Goal: Transaction & Acquisition: Obtain resource

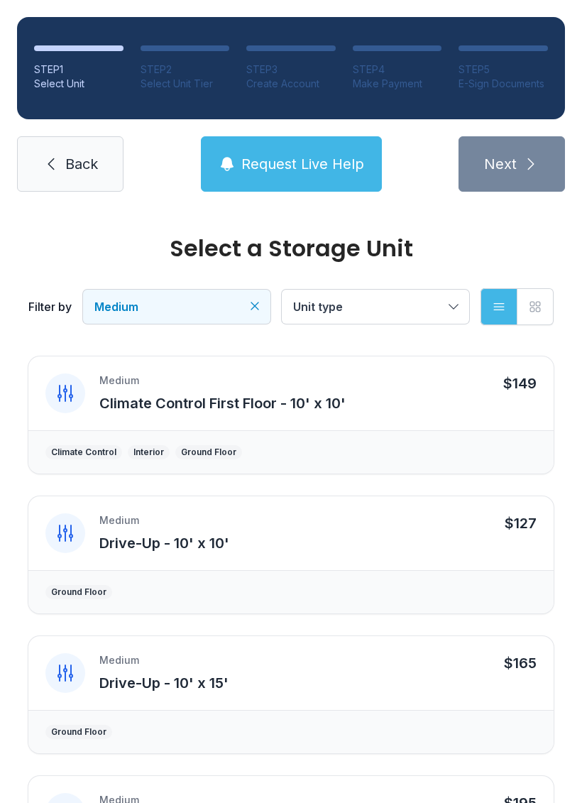
click at [265, 300] on button "Medium" at bounding box center [176, 307] width 187 height 34
click at [324, 171] on span "Request Live Help" at bounding box center [302, 164] width 123 height 20
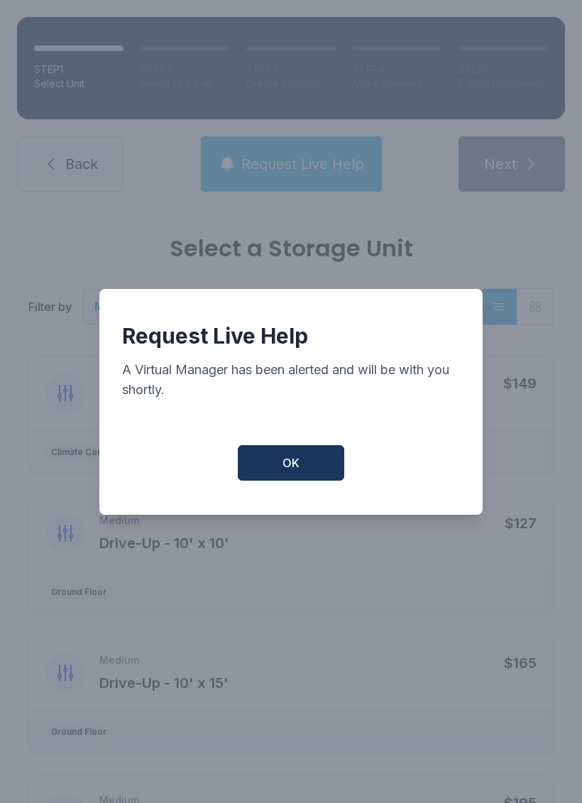
click at [296, 466] on span "OK" at bounding box center [290, 462] width 17 height 17
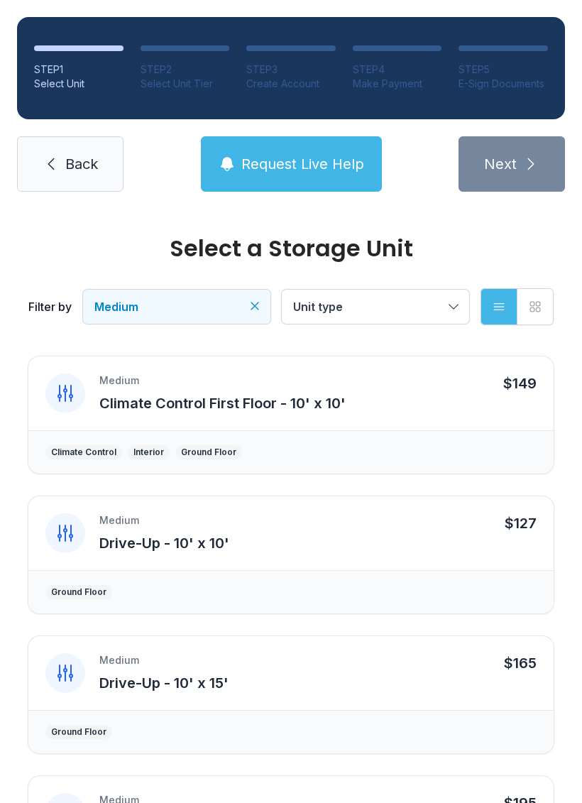
scroll to position [-1, 0]
click at [72, 175] on link "Back" at bounding box center [70, 163] width 106 height 55
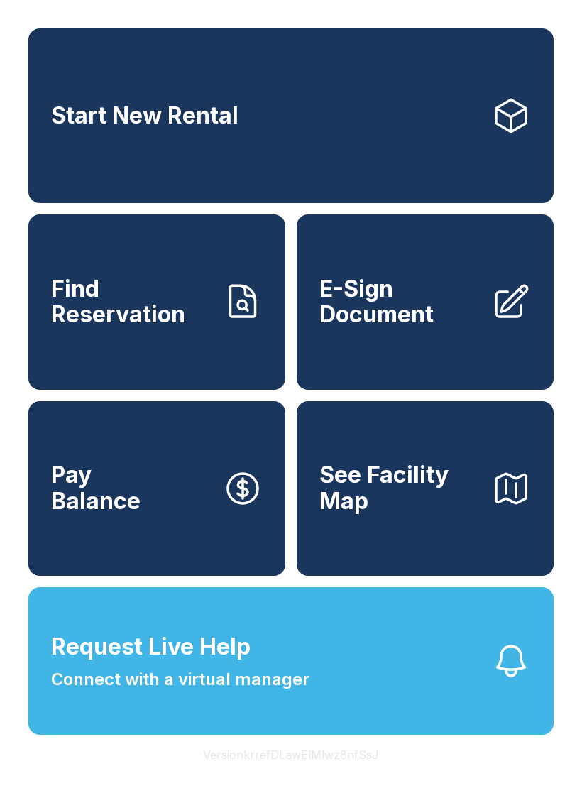
click at [417, 328] on span "E-Sign Document" at bounding box center [399, 302] width 160 height 52
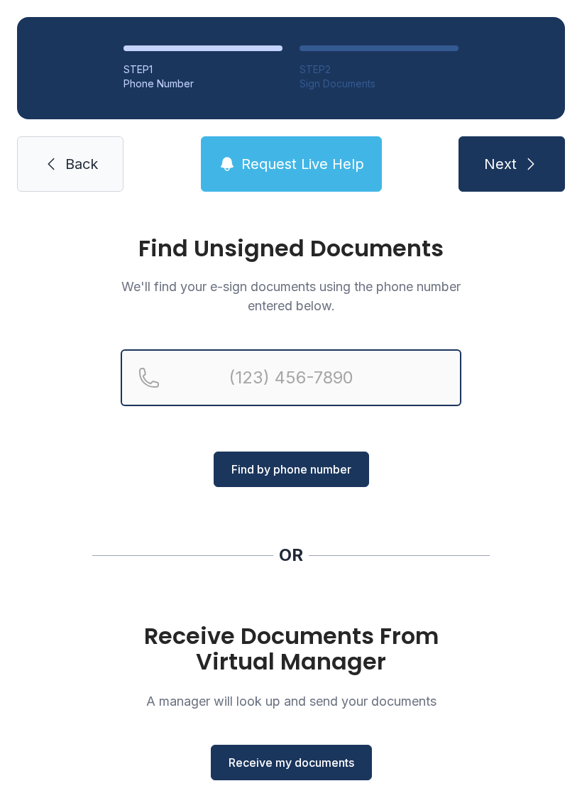
click at [314, 380] on input "Reservation phone number" at bounding box center [291, 377] width 341 height 57
type input "[PHONE_NUMBER]"
click at [511, 164] on button "Next" at bounding box center [511, 163] width 106 height 55
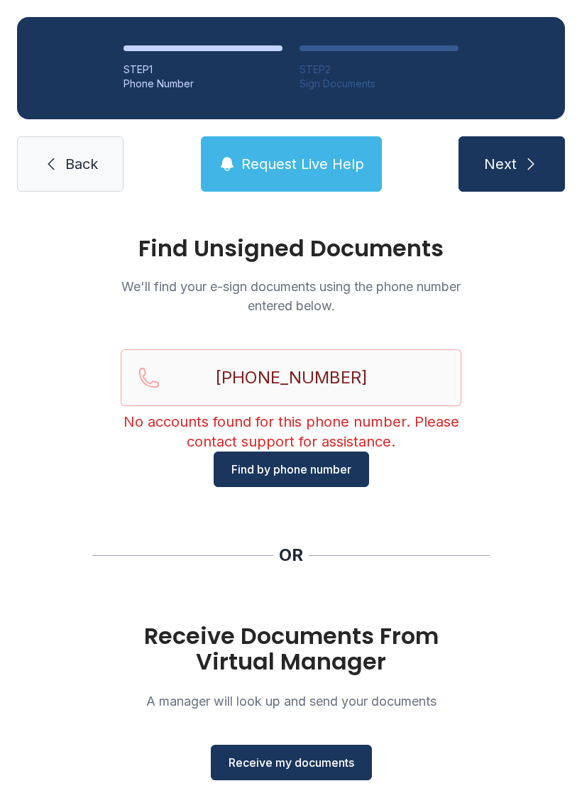
click at [317, 761] on span "Receive my documents" at bounding box center [292, 762] width 126 height 17
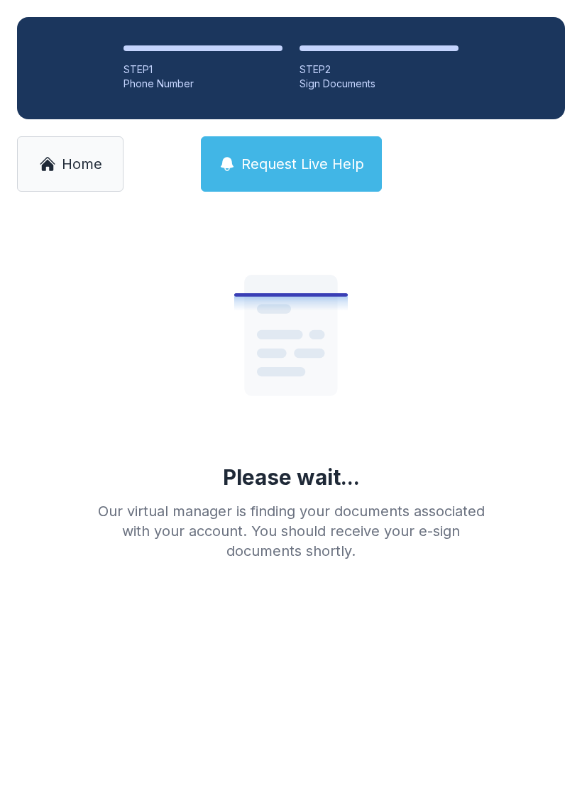
click at [441, 476] on div "Please wait... Our virtual manager is finding your documents associated with yo…" at bounding box center [291, 390] width 409 height 341
click at [441, 475] on div "Please wait... Our virtual manager is finding your documents associated with yo…" at bounding box center [291, 390] width 409 height 341
click at [484, 488] on div "Please wait... Our virtual manager is finding your documents associated with yo…" at bounding box center [291, 390] width 409 height 341
click at [483, 487] on div "Please wait... Our virtual manager is finding your documents associated with yo…" at bounding box center [291, 390] width 409 height 341
click at [495, 371] on div "Please wait... Our virtual manager is finding your documents associated with yo…" at bounding box center [291, 413] width 582 height 409
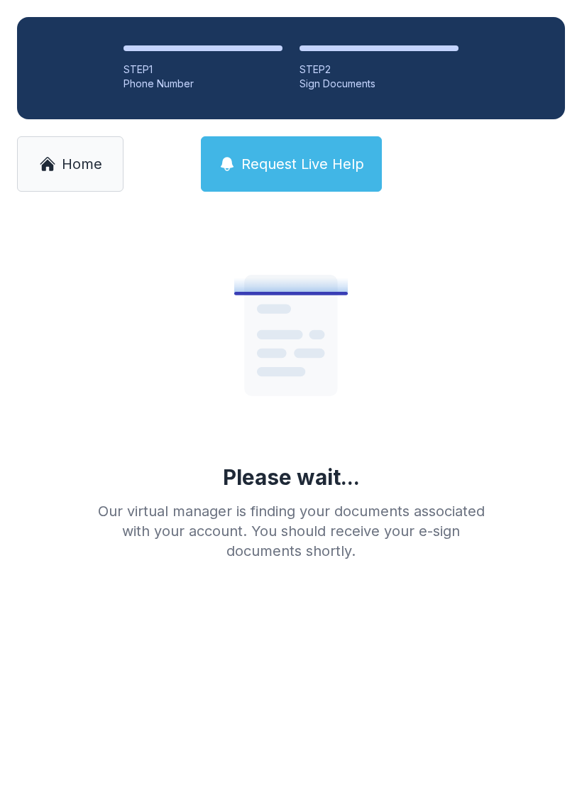
click at [521, 391] on div "Please wait... Our virtual manager is finding your documents associated with yo…" at bounding box center [291, 413] width 582 height 409
click at [512, 388] on div "Please wait... Our virtual manager is finding your documents associated with yo…" at bounding box center [291, 413] width 582 height 409
click at [67, 160] on span "Home" at bounding box center [82, 164] width 40 height 20
